Goal: Transaction & Acquisition: Purchase product/service

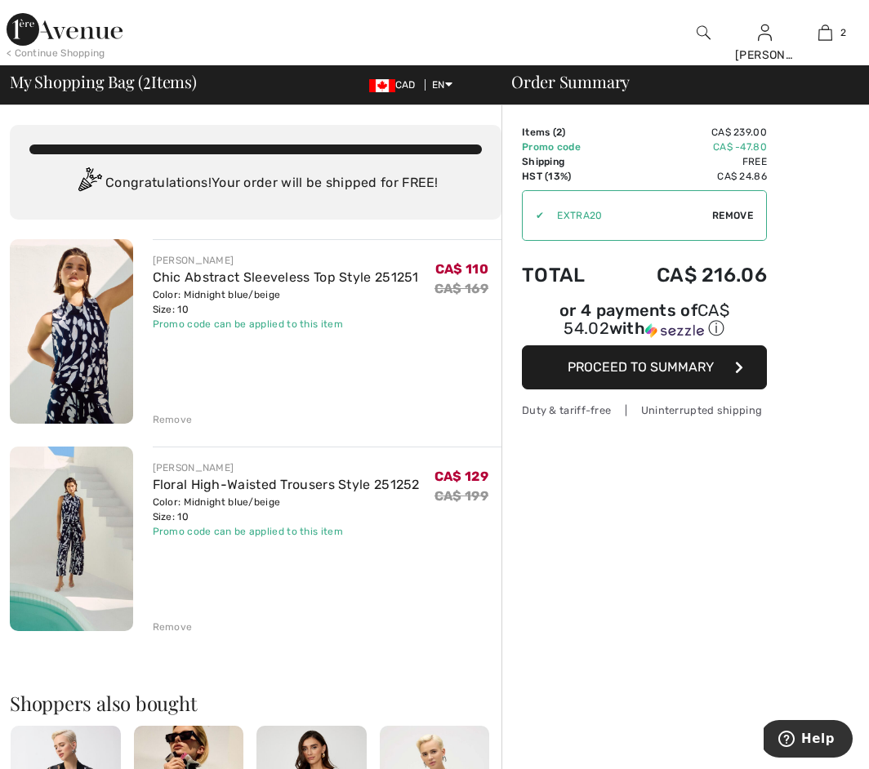
click at [684, 366] on span "Proceed to Summary" at bounding box center [640, 367] width 146 height 16
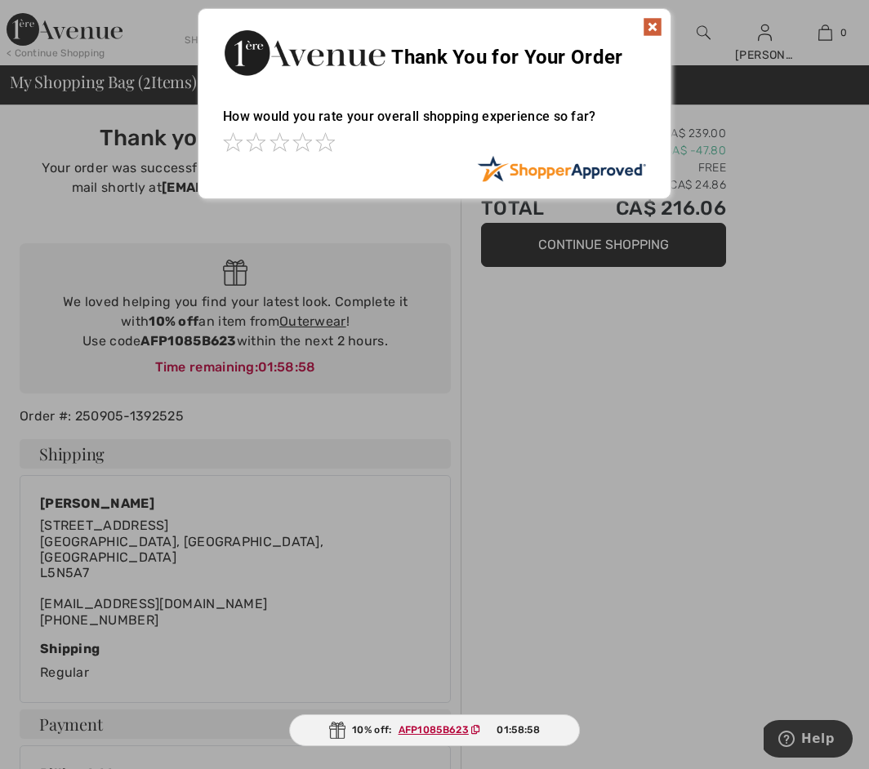
click at [650, 25] on img at bounding box center [652, 27] width 20 height 20
